Goal: Task Accomplishment & Management: Manage account settings

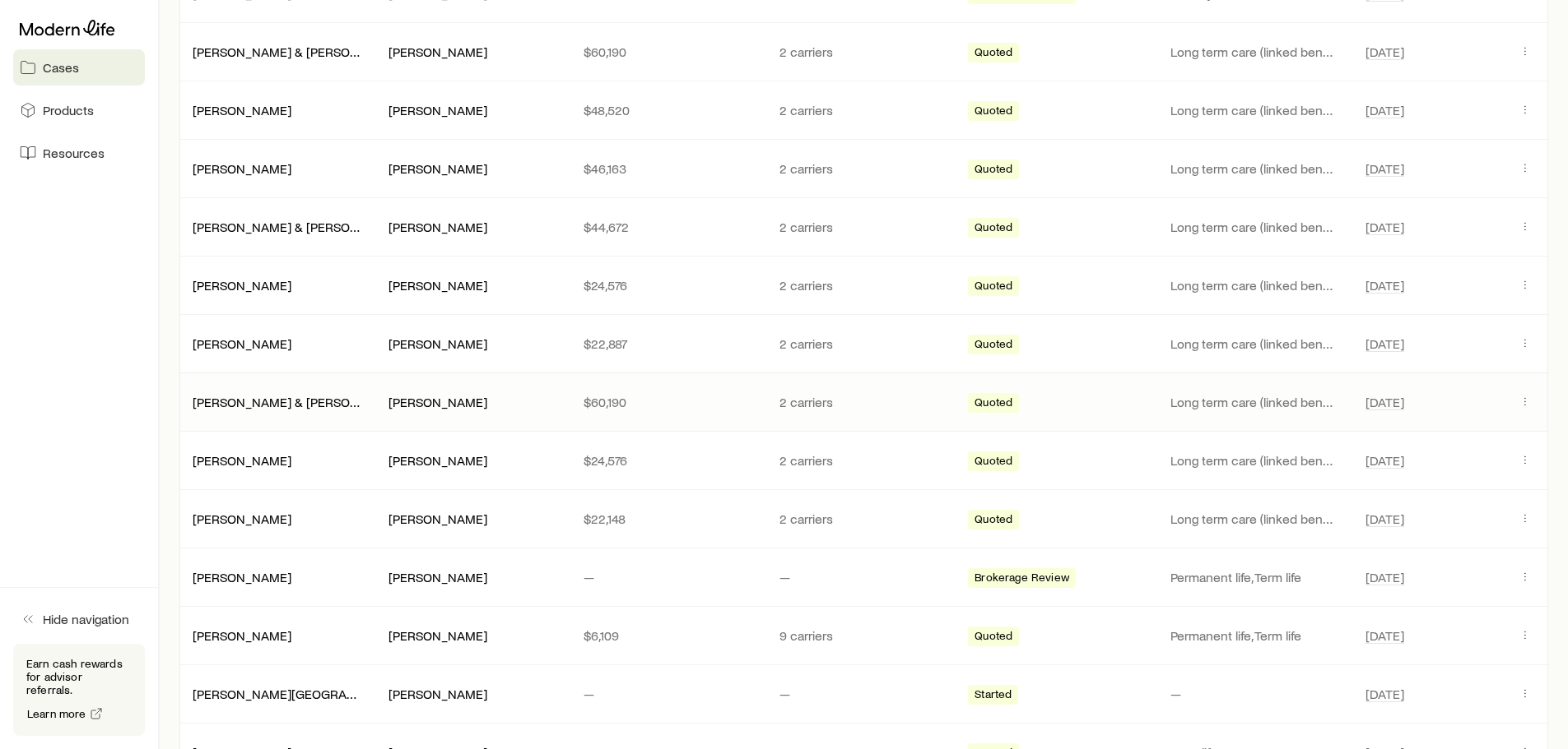
scroll to position [576, 0]
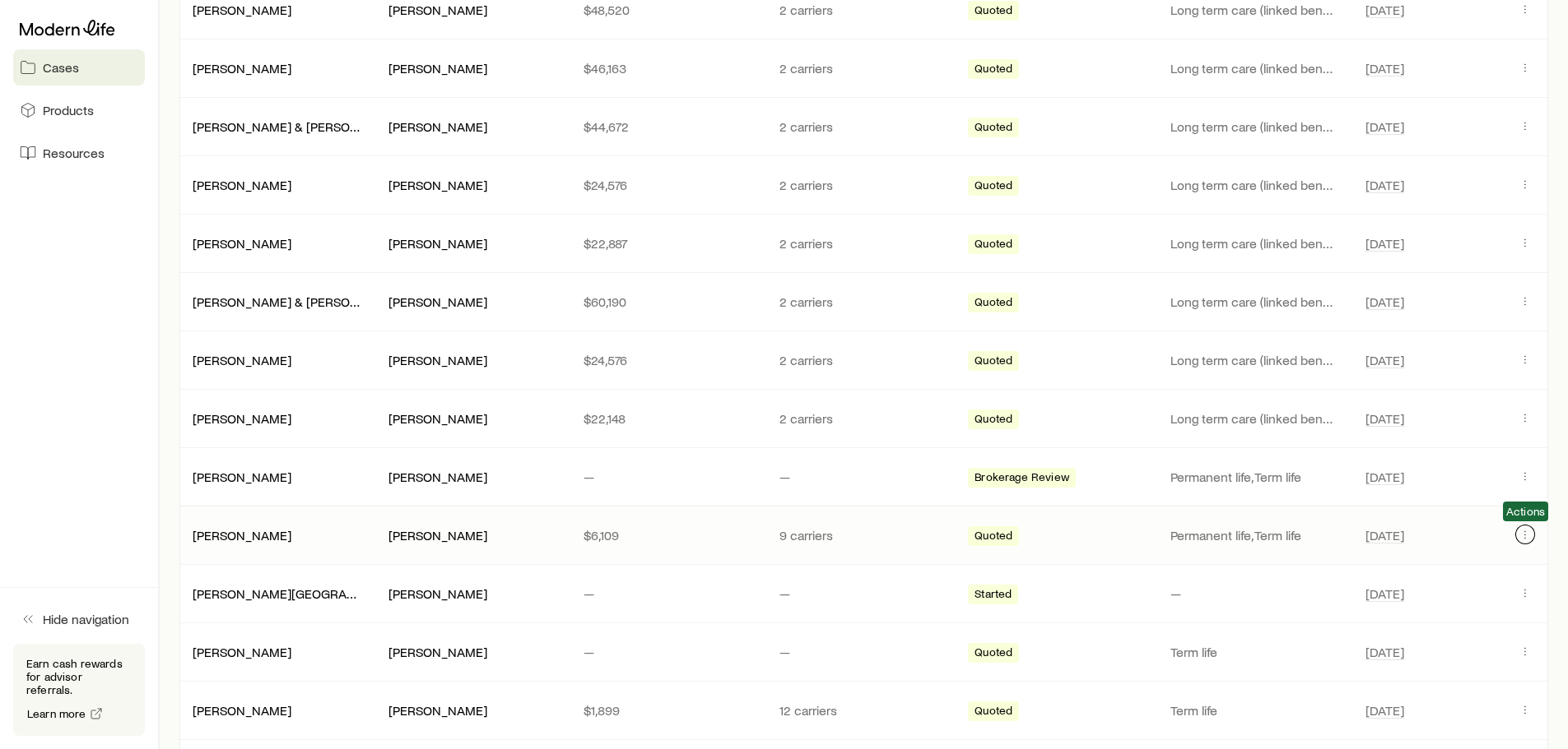
click at [1530, 536] on icon "Client cases" at bounding box center [1524, 534] width 13 height 13
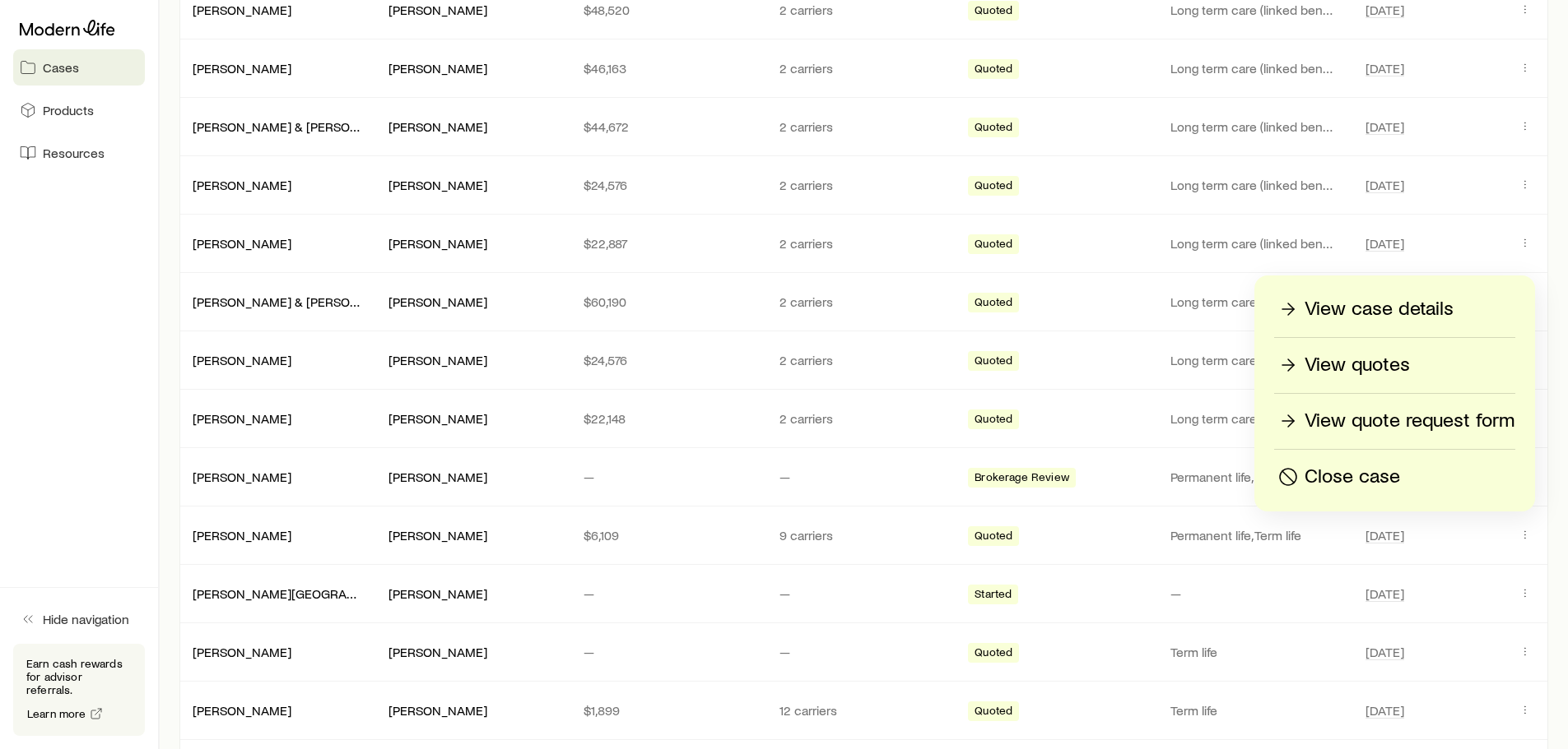
click at [1396, 306] on p "View case details" at bounding box center [1379, 309] width 149 height 26
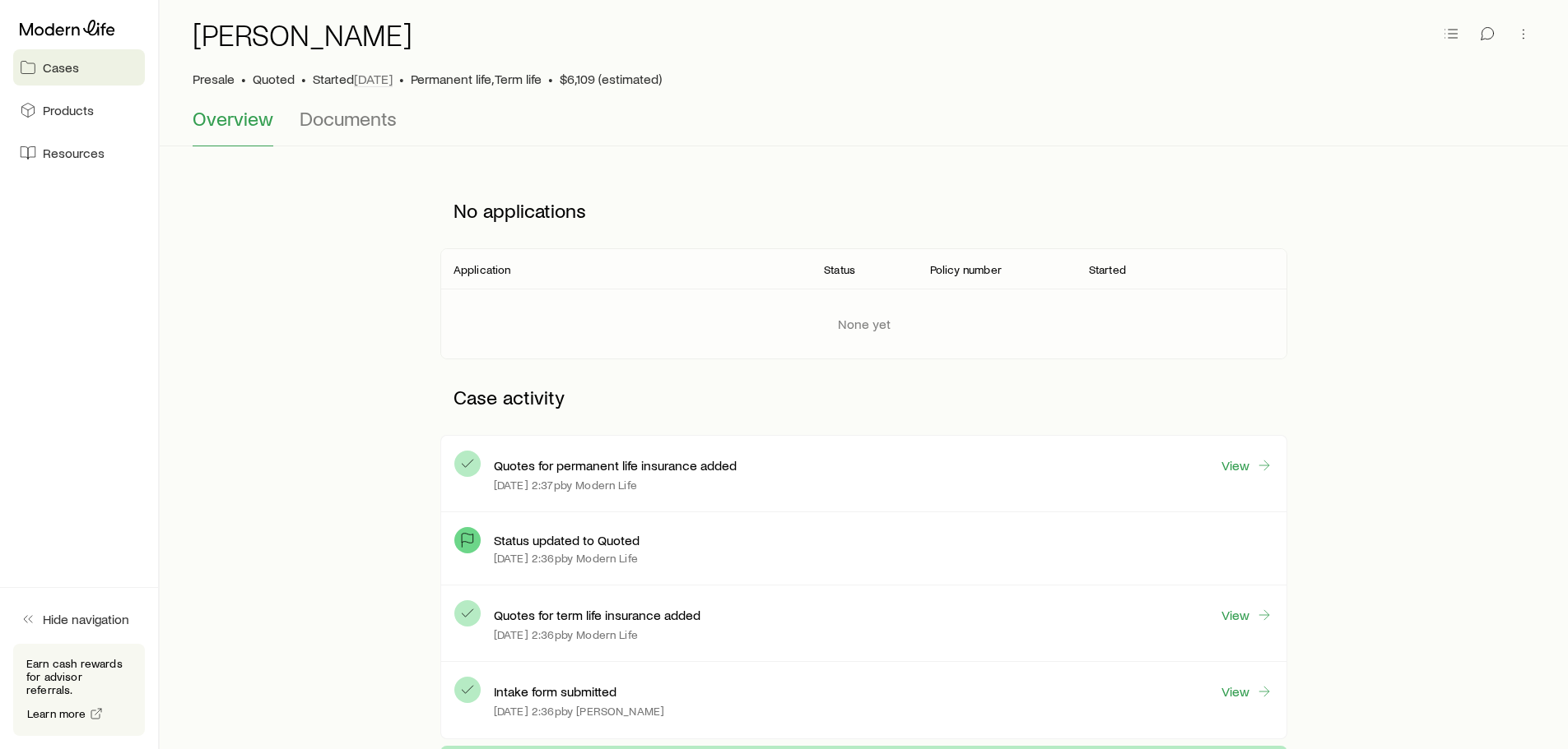
scroll to position [165, 0]
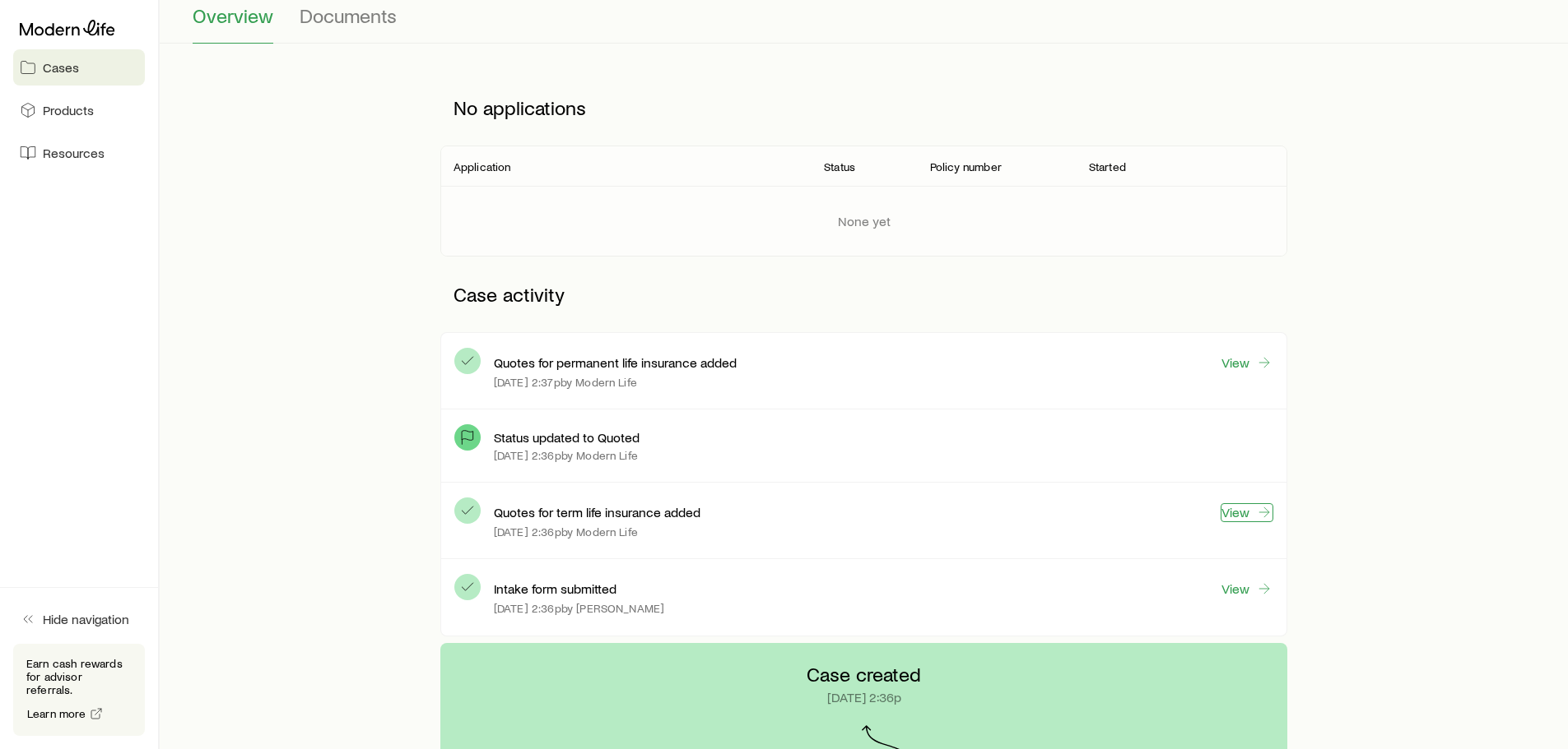
click at [1227, 511] on link "View" at bounding box center [1247, 513] width 53 height 19
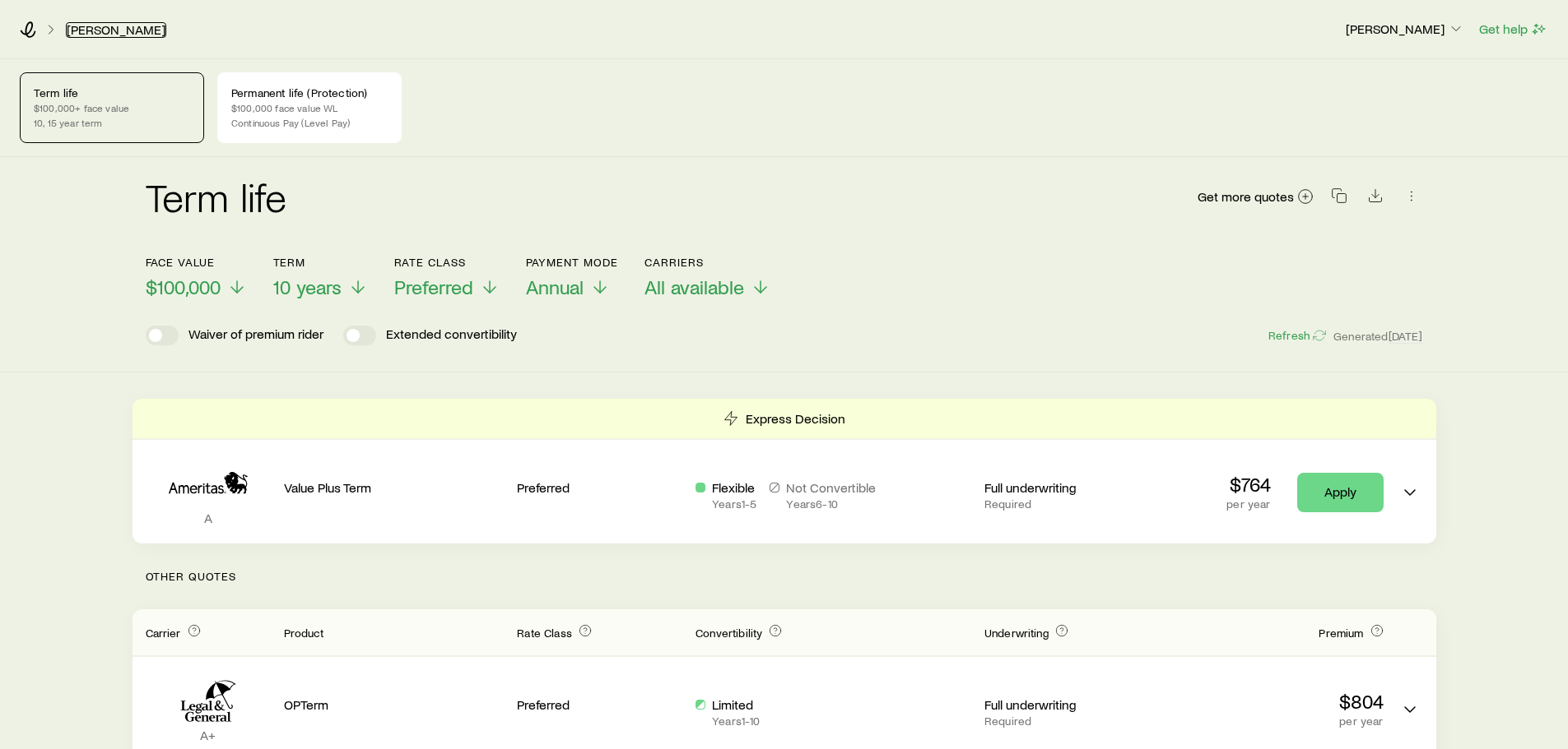
click at [91, 31] on link "[PERSON_NAME]" at bounding box center [116, 30] width 101 height 15
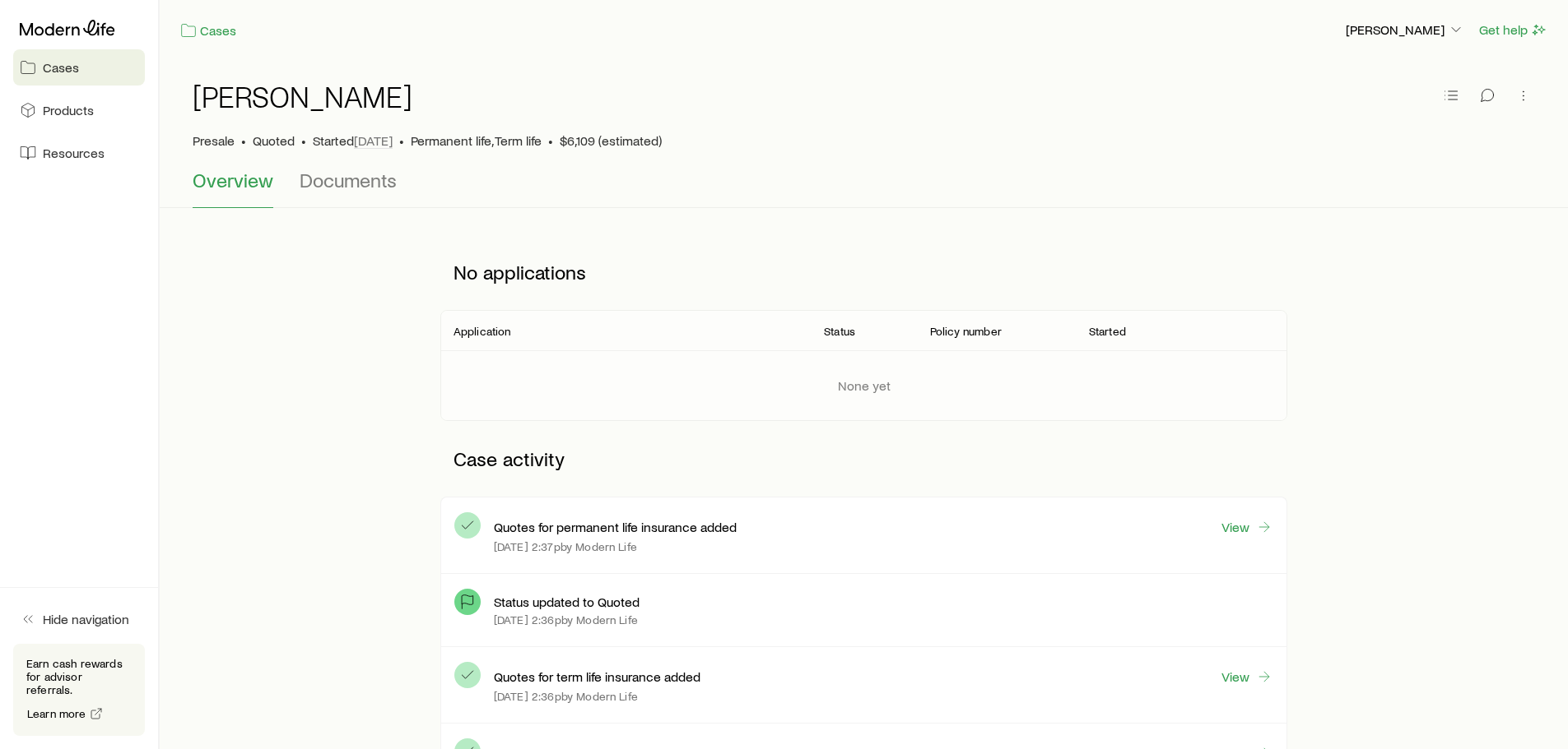
drag, startPoint x: 188, startPoint y: 84, endPoint x: 448, endPoint y: 124, distance: 263.1
click at [448, 124] on div "[PERSON_NAME] • Quoted • Started [DATE] • Permanent life, Term life • $6,109 (e…" at bounding box center [864, 134] width 1408 height 148
copy h1 "[PERSON_NAME]"
click at [213, 31] on link "Cases" at bounding box center [207, 31] width 57 height 19
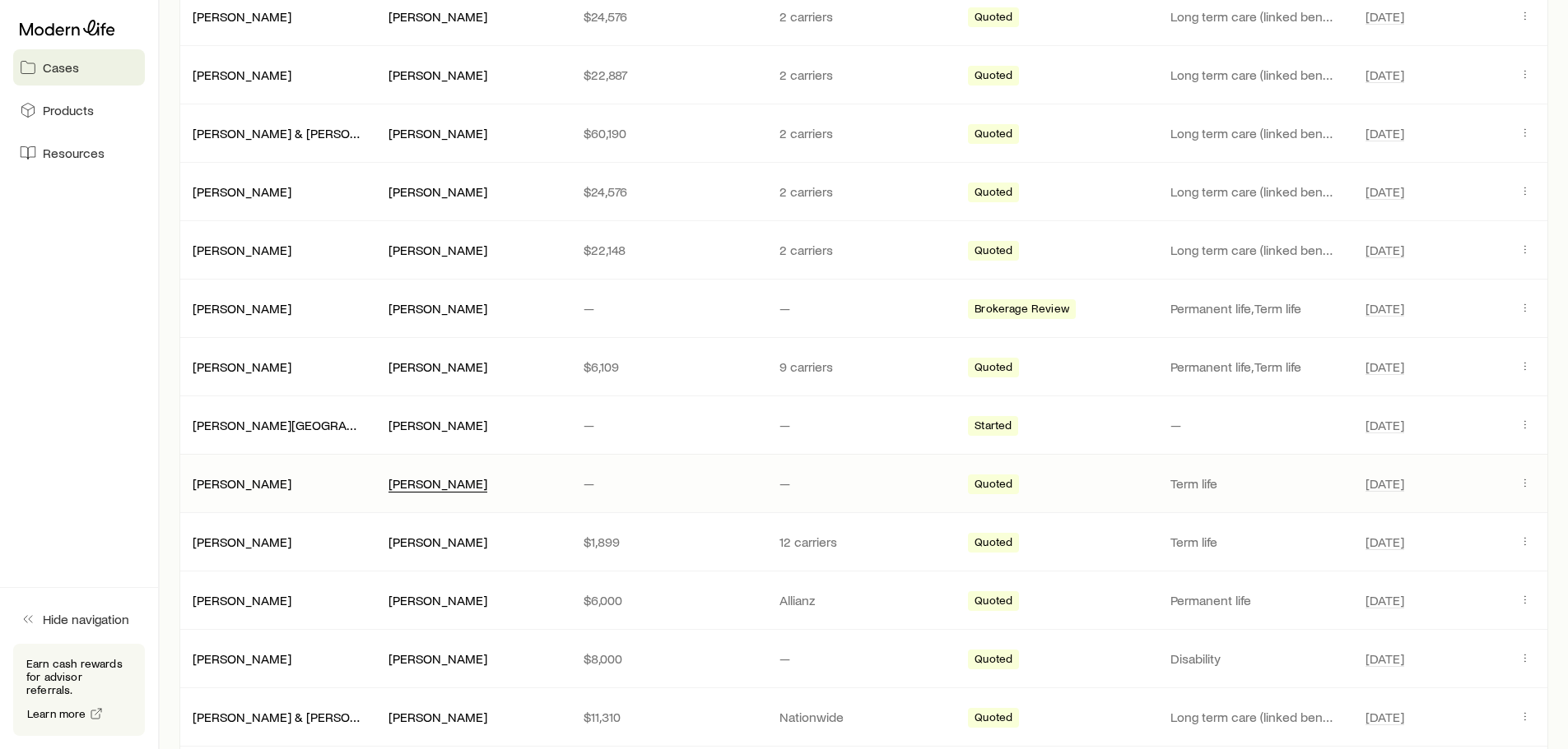
scroll to position [905, 0]
